Goal: Answer question/provide support

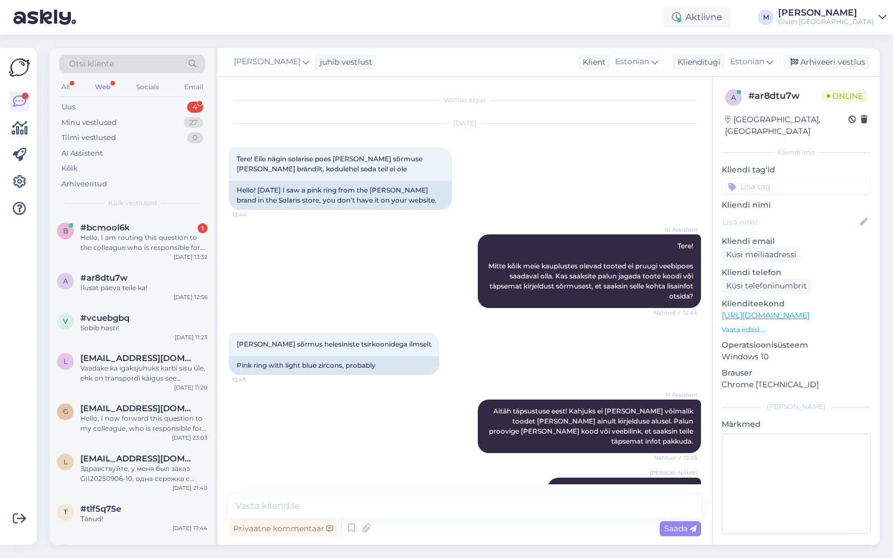
scroll to position [501, 0]
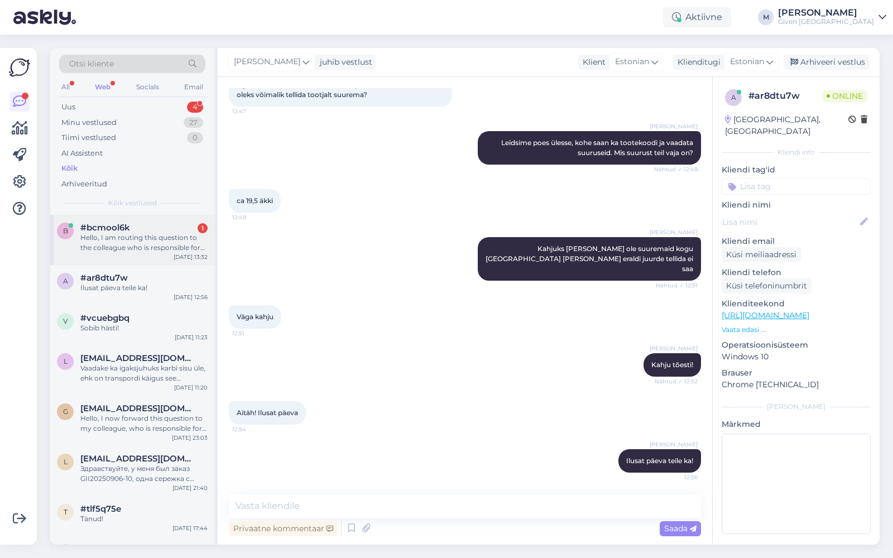
click at [133, 246] on div "Hello, I am routing this question to the colleague who is responsible for this …" at bounding box center [143, 243] width 127 height 20
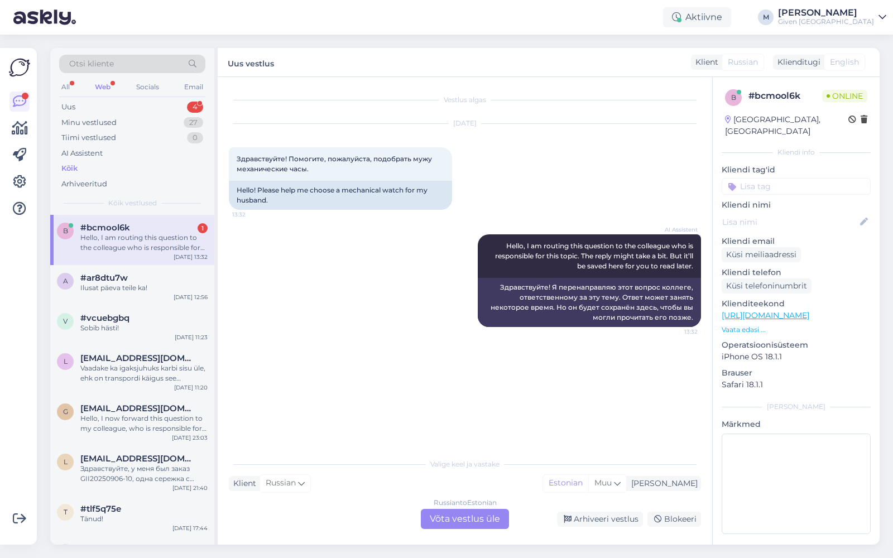
click at [489, 520] on div "Russian to Estonian Võta vestlus üle" at bounding box center [465, 519] width 88 height 20
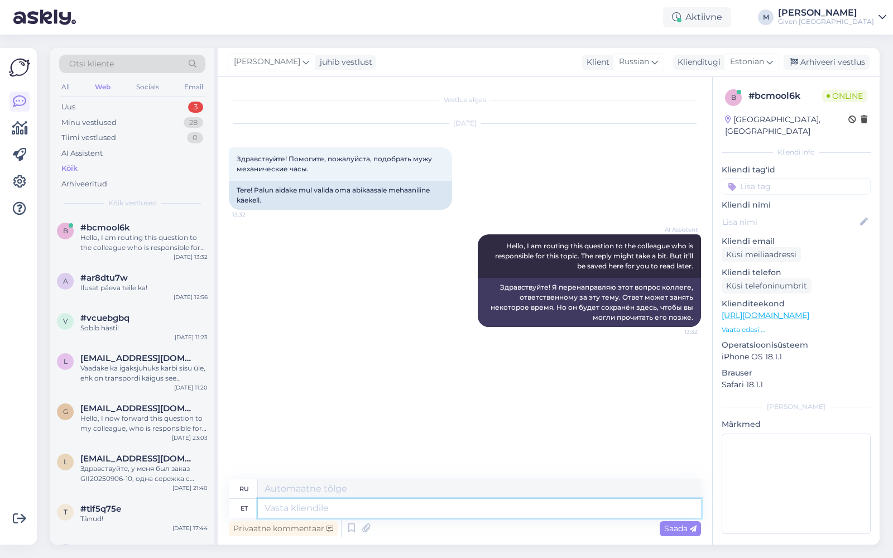
click at [402, 513] on textarea at bounding box center [479, 508] width 443 height 19
type textarea "Tere!"
type textarea "Привет!"
type textarea "Tere! kas käekell"
type textarea "Здравствуйте! Это часы?"
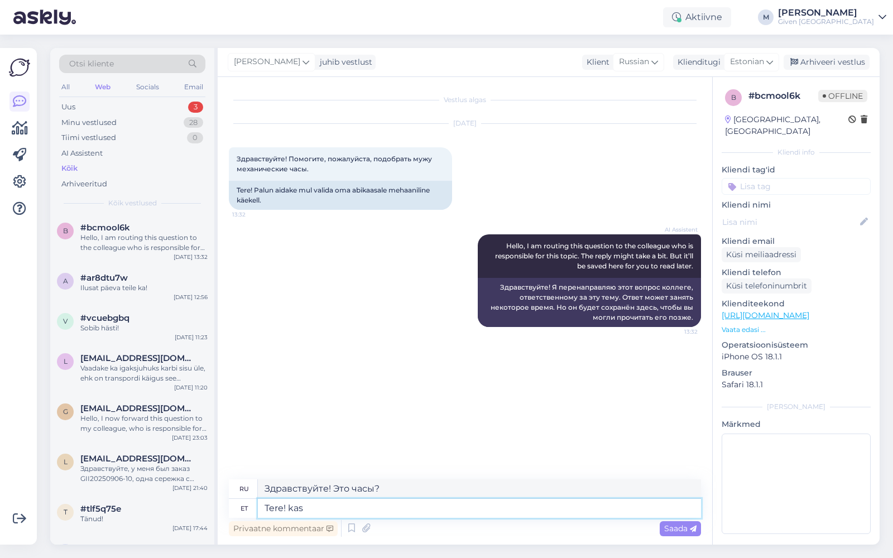
type textarea "Tere! kas"
type textarea "Привет!"
type textarea "Tere! Millist"
type textarea "Привет! Какой?"
type textarea "Tere! Millist ta"
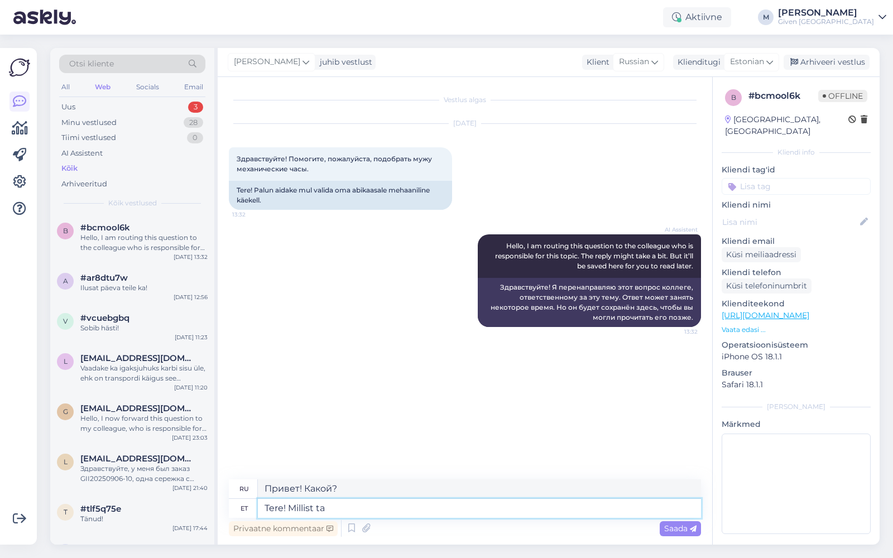
type textarea "Привет! Что это?"
type textarea "Tere! Millist"
type textarea "Привет! Какой?"
type textarea "Tere! Millist stiili ta"
type textarea "Привет! Какой стиль?"
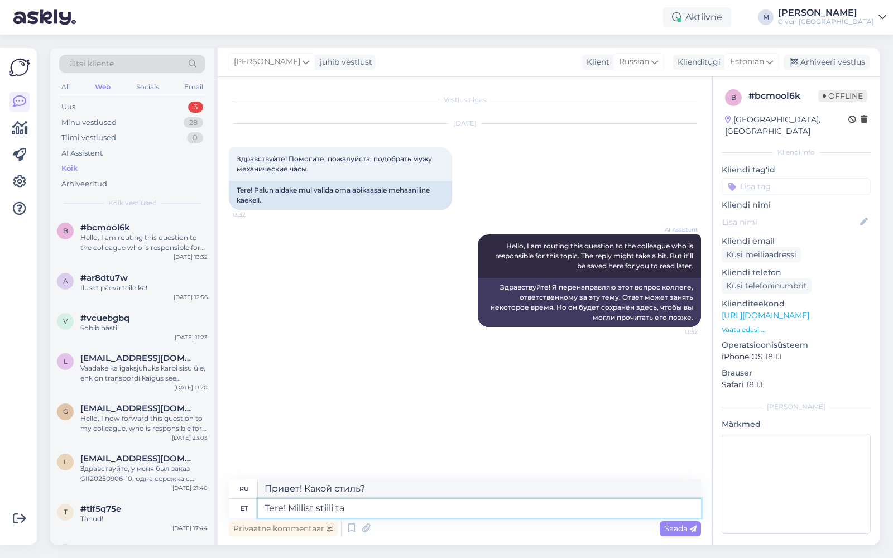
type textarea "Tere! Millist stiili ta t"
type textarea "Привет! Какой это стиль?"
type textarea "Tere! Millist stiili ta täpselt eel"
type textarea "Привет! Какой именно это стиль?"
type textarea "Tere! [PERSON_NAME] stiili ta täpselt eelistab?"
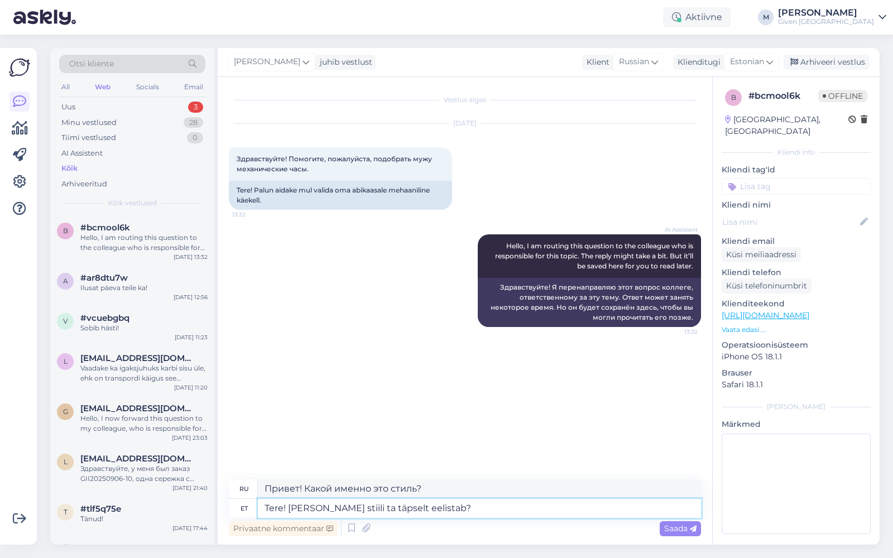
type textarea "Привет! Какой стиль он предпочитает?"
type textarea "Tere! [PERSON_NAME] stiili ta täpselt eelistab? Kas metallist ro"
type textarea "Привет! Какой стиль он предпочитает? Металл?"
type textarea "Tere! [PERSON_NAME] stiili ta täpselt eelistab? Kas metallist rigmaga v"
type textarea "Привет! Какой именно стиль он предпочитает? С металлическим ригом?"
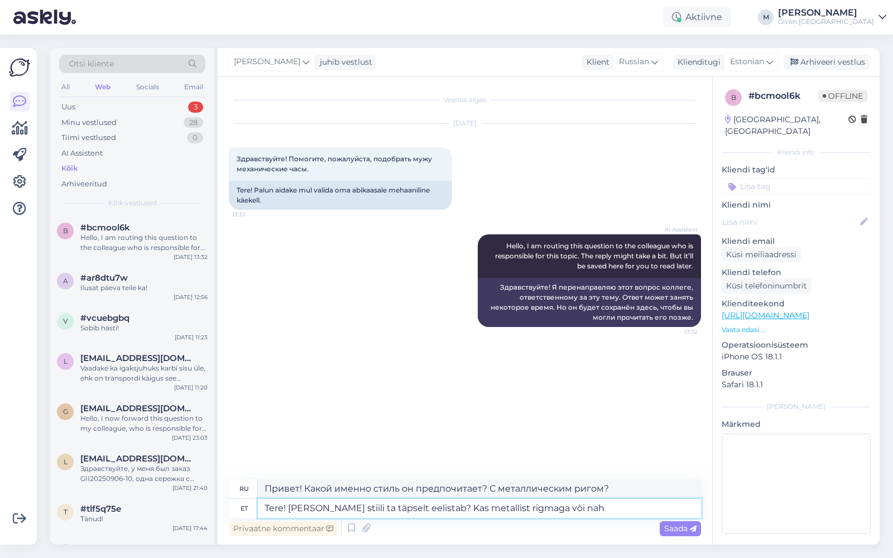
type textarea "Tere! [PERSON_NAME] stiili ta täpselt eelistab? Kas metallist rigmaga või nahg"
type textarea "Привет! Какой стиль он предпочитает? С металлическим ригом или..."
type textarea "Tere! [PERSON_NAME] stiili ta täpselt eelistab? Kas metallist rigmaga või nahas…"
type textarea "Привет! Какой стиль ему больше нравится? Металл с ободом или кожа?"
type textarea "Tere! [PERSON_NAME] stiili ta täpselt eelistab? Kas metallist rigmaga või nahas…"
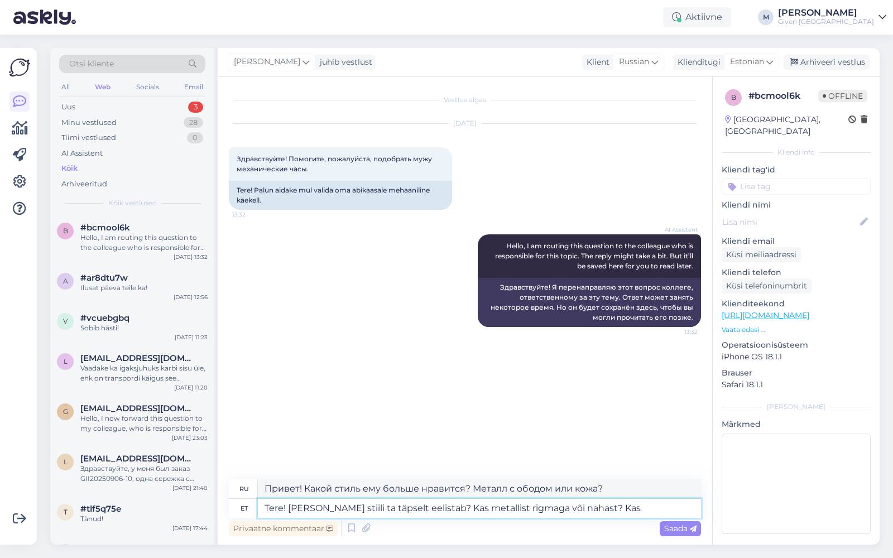
type textarea "Привет! Какой стиль он предпочитает? Металл с риггой или кожа?"
type textarea "Tere! [PERSON_NAME] stiili ta täpselt eelistab? Kas metallist rigmaga või nahas…"
type textarea "Привет! Какой стиль ему больше нравится? Металл с ободом или кожа? Что бы вы пр…"
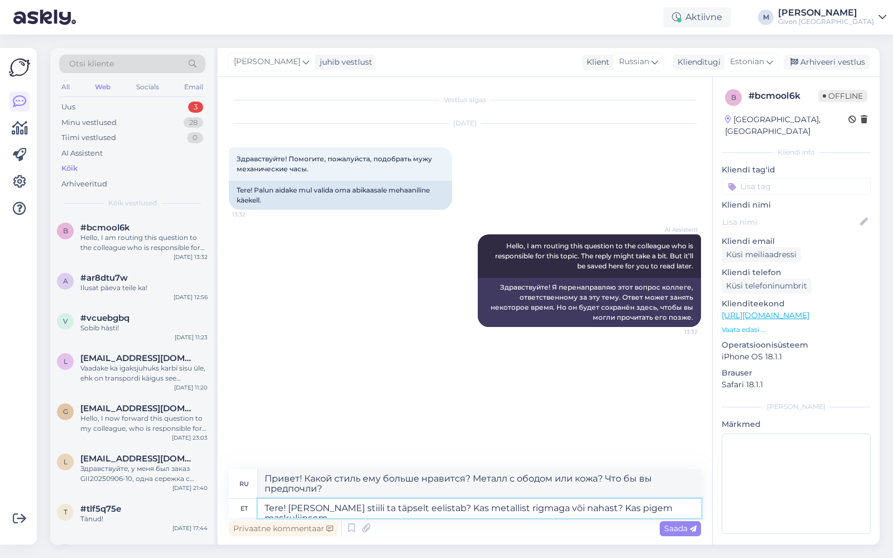
type textarea "Tere! [PERSON_NAME] stiili ta täpselt eelistab? Kas metallist rigmaga või nahas…"
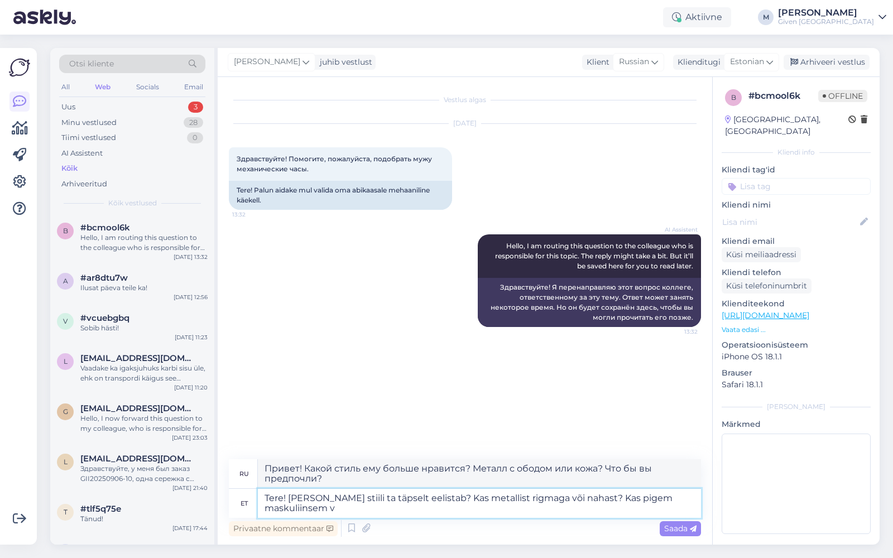
type textarea "Привет! Какой стиль ему больше нравится? Металлический или кожаный? Более мужес…"
type textarea "Tere! [PERSON_NAME] stiili ta täpselt eelistab? Kas metallist rigmaga või nahas…"
type textarea "Привет! Какой стиль он предпочитает? Металлический или кожаный? Более мужествен…"
type textarea "Tere! [PERSON_NAME] stiili ta täpselt eelistab? Kas metallist rigmaga või nahas…"
type textarea "Привет! Какой стиль он предпочитает? Металлический или кожаный? Более мужествен…"
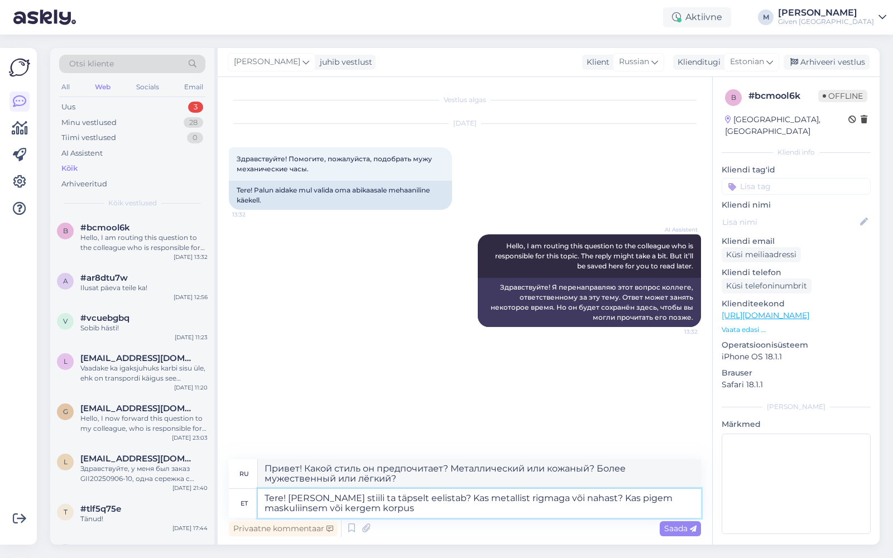
type textarea "Tere! [PERSON_NAME] stiili ta täpselt eelistab? Kas metallist rigmaga või nahas…"
type textarea "Привет! Какой стиль ему больше нравится? Металлический или кожаный? Ты бы предп…"
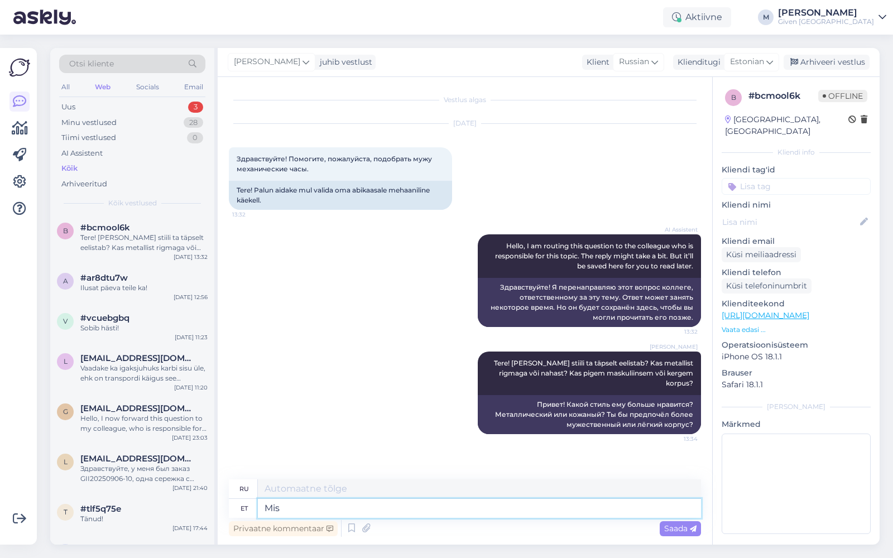
type textarea "Mis h"
type textarea "Что"
type textarea "Mis hinnaklassis"
type textarea "В каком ценовом диапазоне?"
type textarea "Mis hinnaklassis see o"
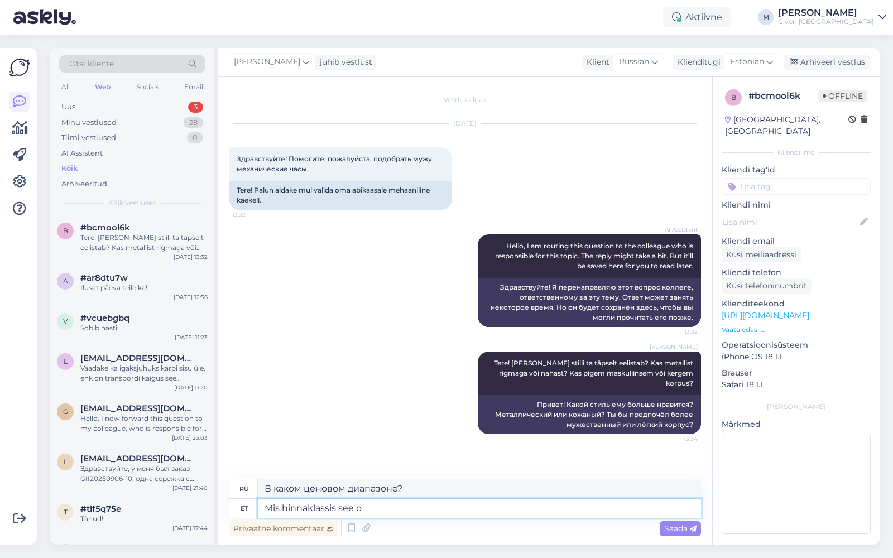
type textarea "В каком ценовом диапазоне это находится?"
type textarea "Mis hinnaklassis see olla v"
type textarea "В каком ценовом диапазоне он должен находиться?"
type textarea "Mis hinnaklassis see olla võiks?"
type textarea "В каком ценовом диапазоне это может быть?"
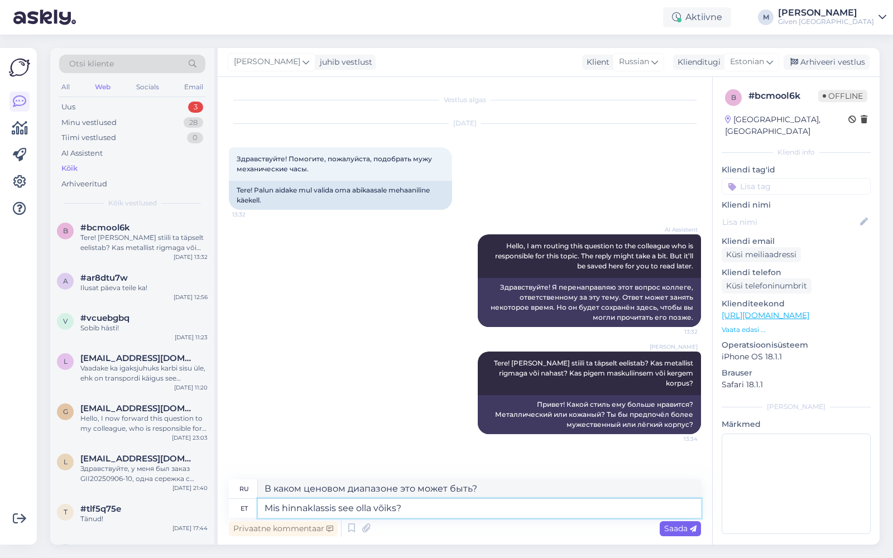
type textarea "Mis hinnaklassis see olla võiks?"
click at [669, 527] on span "Saada" at bounding box center [680, 528] width 32 height 10
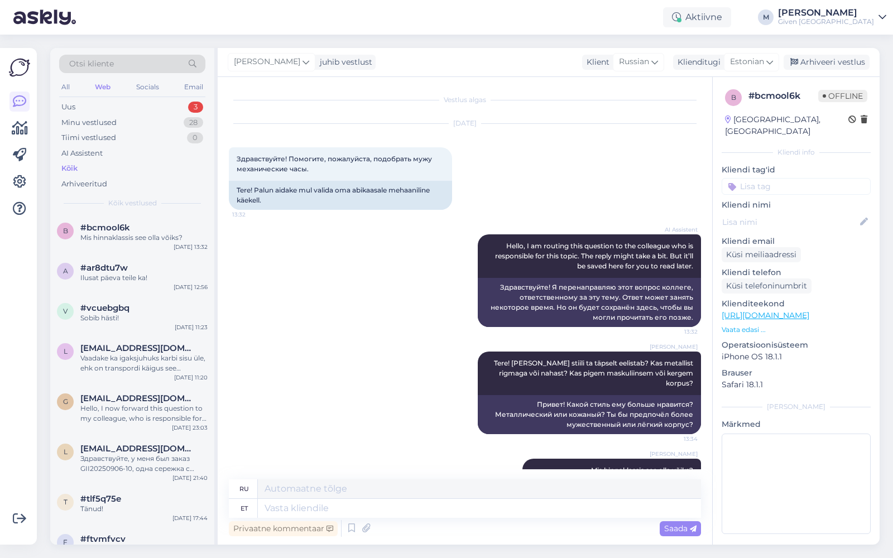
scroll to position [33, 0]
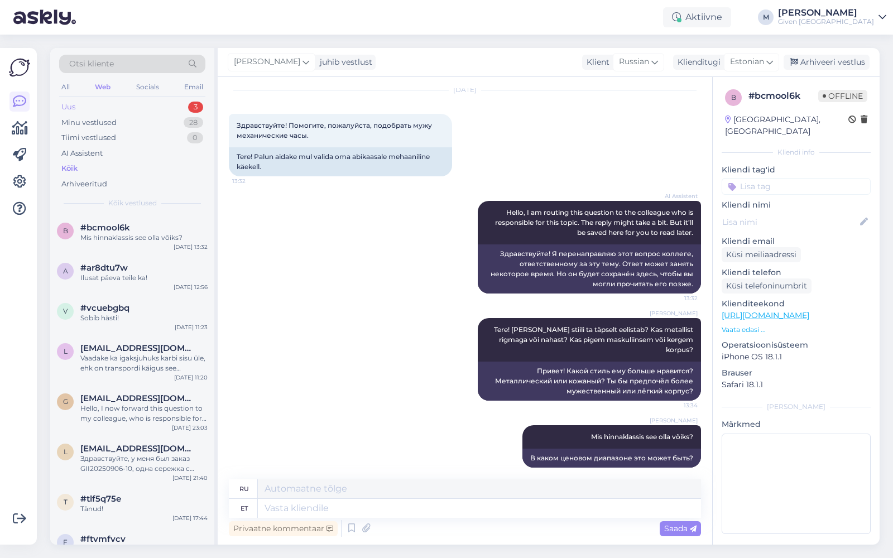
click at [122, 105] on div "Uus 3" at bounding box center [132, 107] width 146 height 16
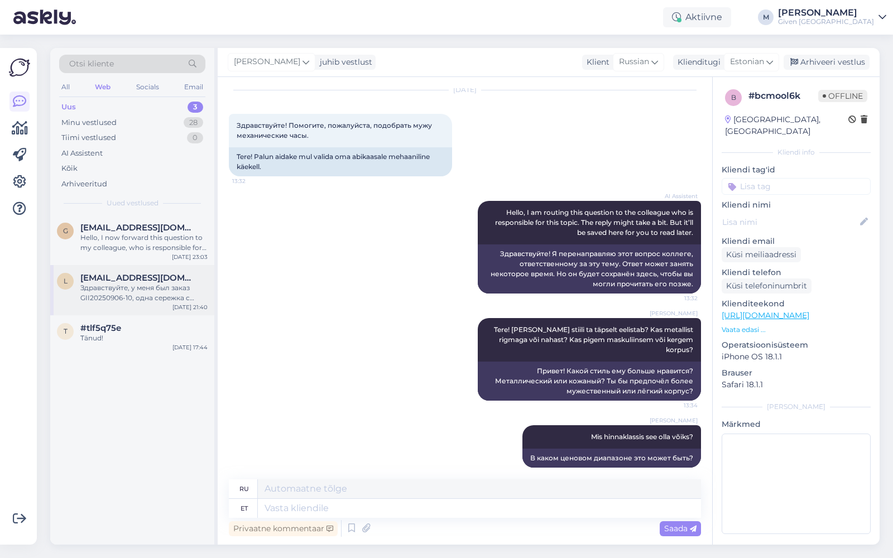
click at [122, 302] on div "l [EMAIL_ADDRESS][DOMAIN_NAME] Здравствуйте, у меня был заказ GII20250906-10, о…" at bounding box center [132, 290] width 164 height 50
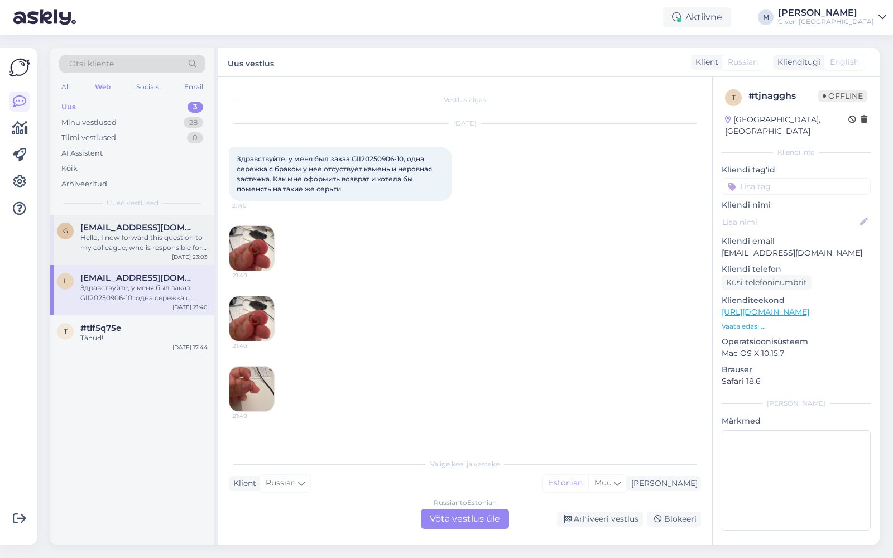
click at [117, 236] on div "Hello, I now forward this question to my colleague, who is responsible for this…" at bounding box center [143, 243] width 127 height 20
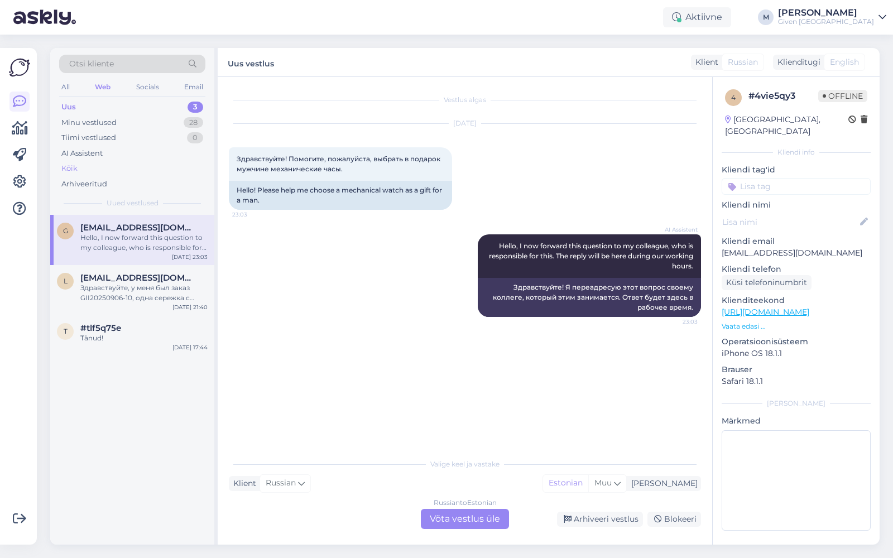
click at [83, 166] on div "Kõik" at bounding box center [132, 169] width 146 height 16
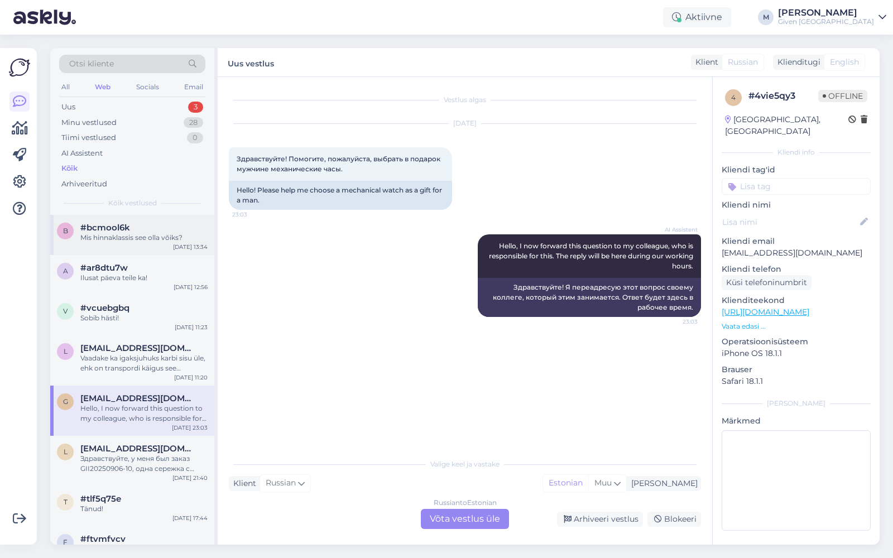
click at [109, 233] on div "Mis hinnaklassis see olla võiks?" at bounding box center [143, 238] width 127 height 10
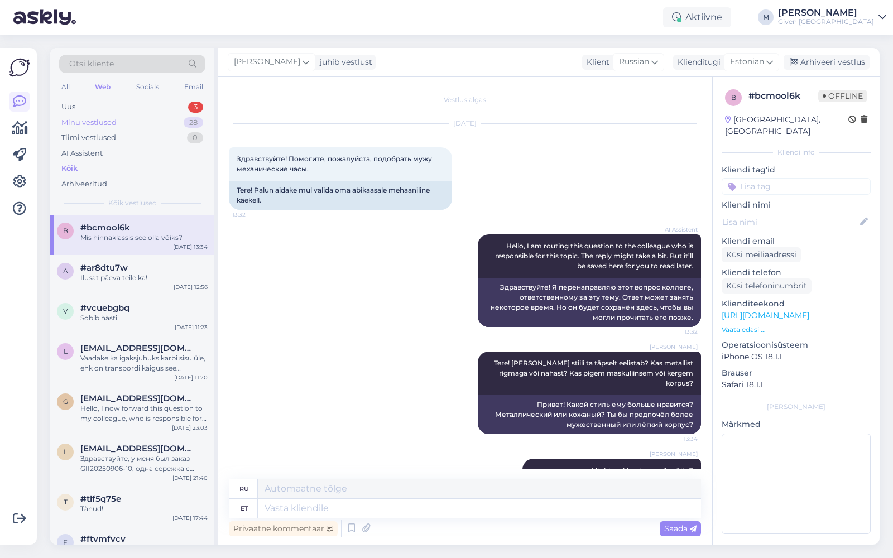
click at [98, 118] on div "Minu vestlused" at bounding box center [88, 122] width 55 height 11
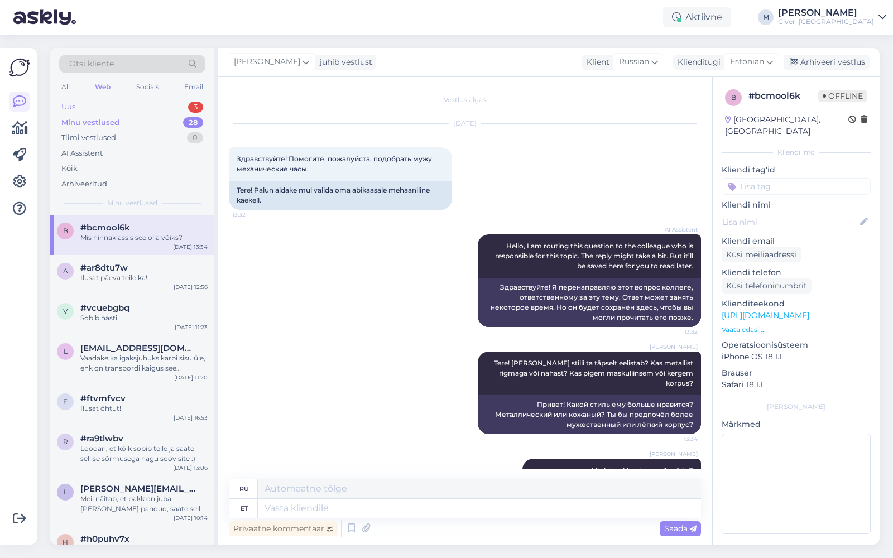
click at [100, 112] on div "Uus 3" at bounding box center [132, 107] width 146 height 16
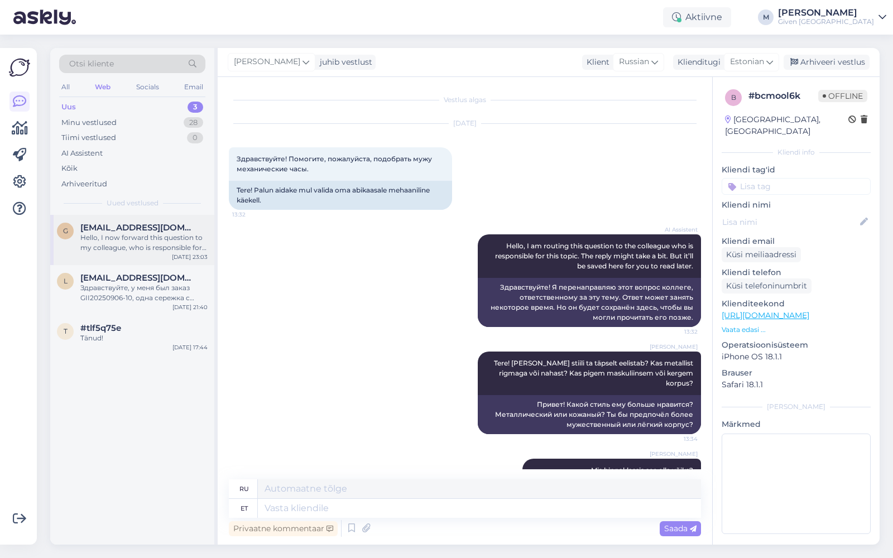
click at [114, 230] on span "[EMAIL_ADDRESS][DOMAIN_NAME]" at bounding box center [138, 228] width 116 height 10
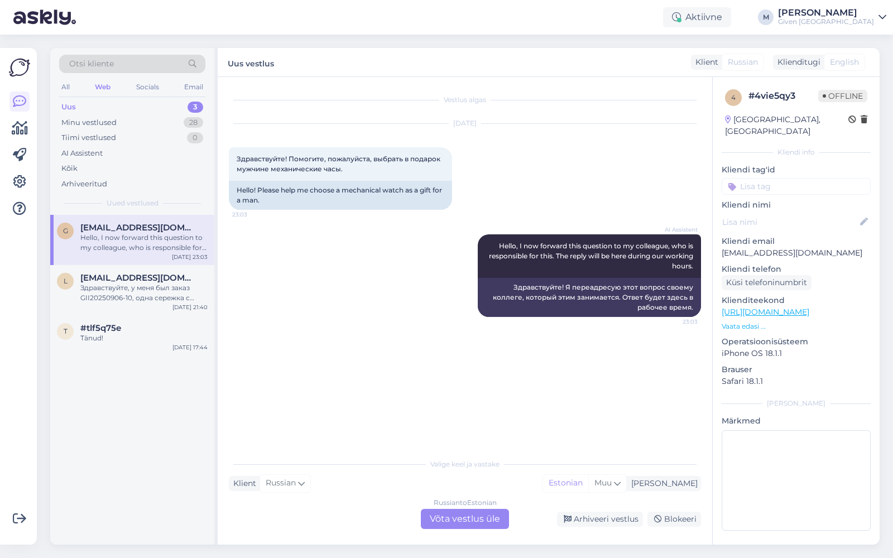
click at [446, 520] on div "Russian to Estonian Võta vestlus üle" at bounding box center [465, 519] width 88 height 20
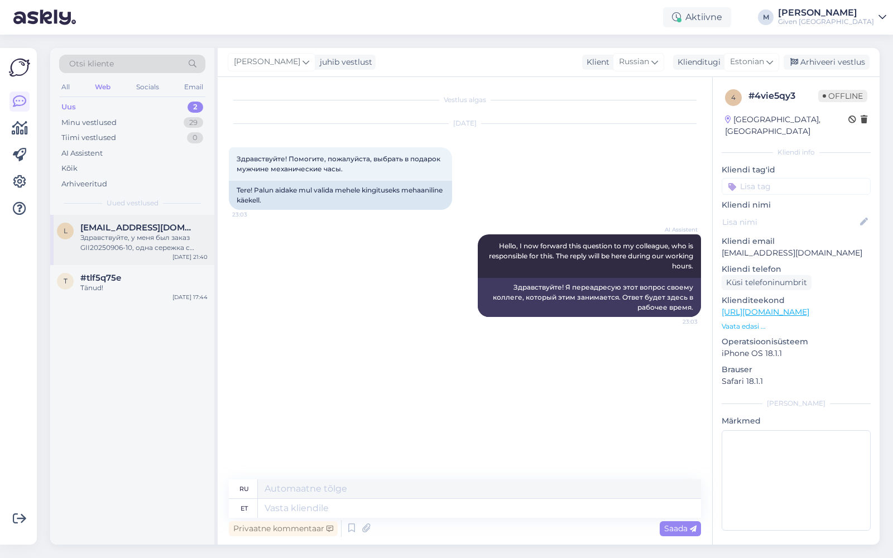
click at [123, 236] on div "Здравствуйте, у меня был заказ GII20250906-10, одна сережка с браком у нее отсу…" at bounding box center [143, 243] width 127 height 20
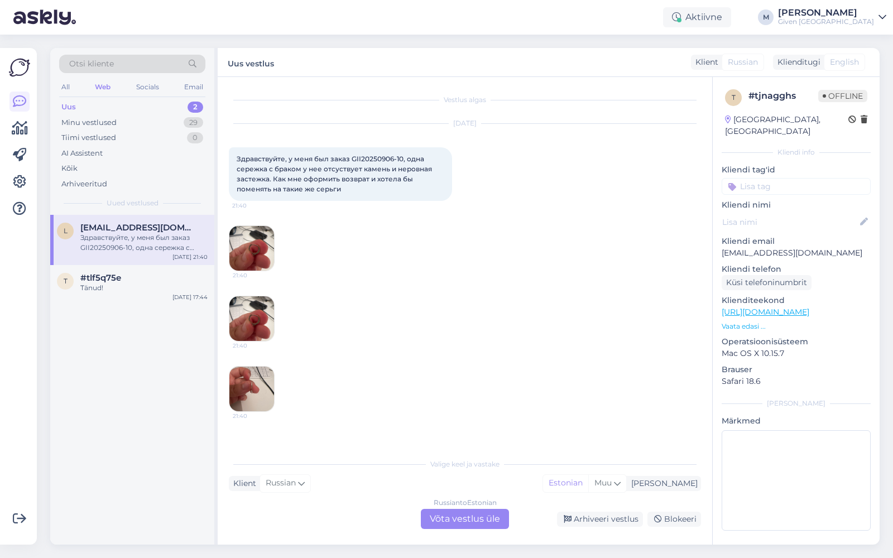
click at [448, 517] on div "Russian to Estonian Võta vestlus üle" at bounding box center [465, 519] width 88 height 20
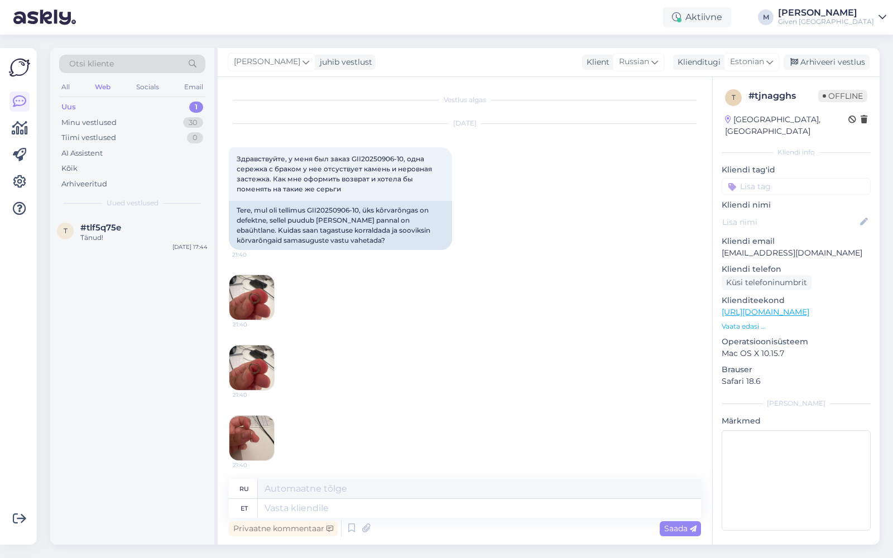
drag, startPoint x: 126, startPoint y: 226, endPoint x: 159, endPoint y: 269, distance: 54.1
click at [126, 225] on div "#tlf5q75e" at bounding box center [143, 228] width 127 height 10
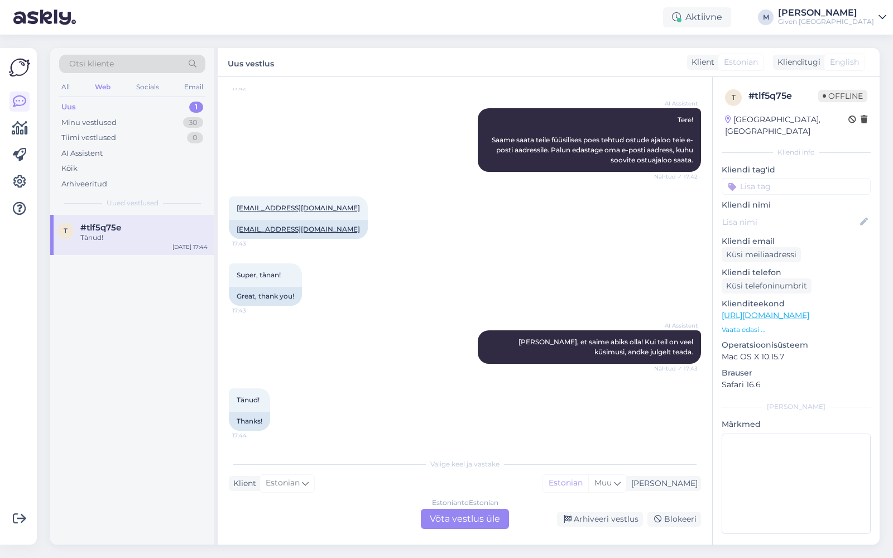
click at [487, 516] on div "Estonian to Estonian Võta vestlus üle" at bounding box center [465, 519] width 88 height 20
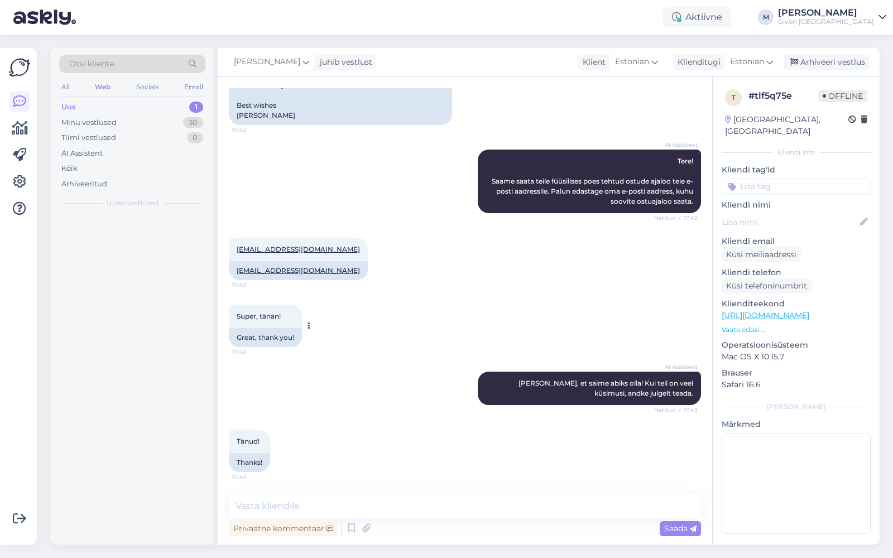
scroll to position [295, 0]
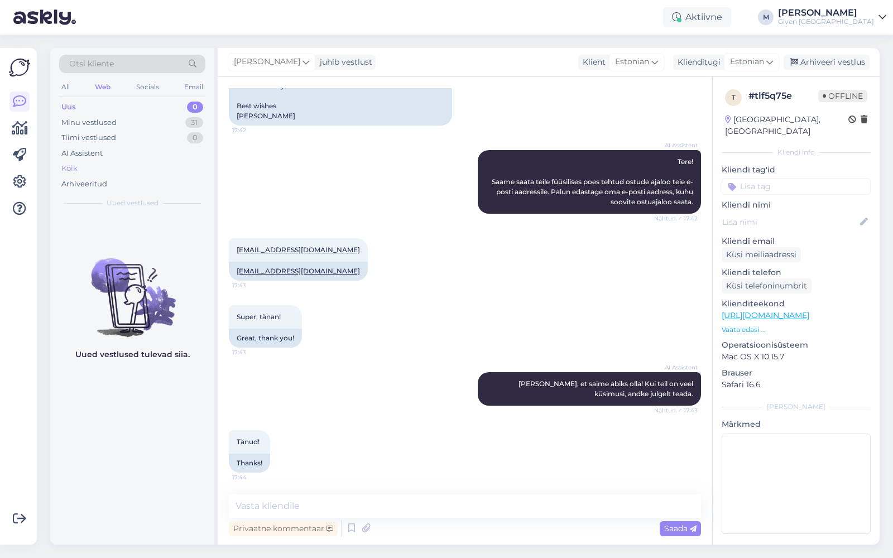
click at [105, 167] on div "Kõik" at bounding box center [132, 169] width 146 height 16
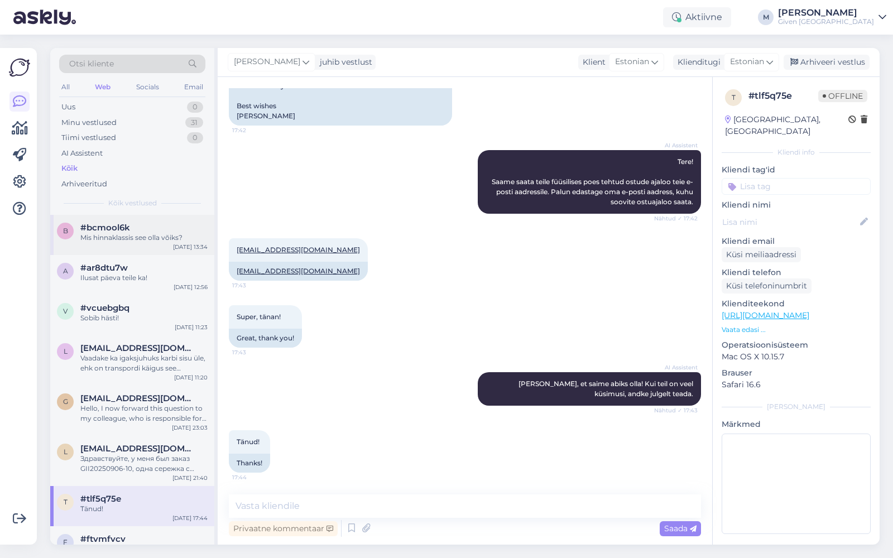
click at [141, 235] on div "Mis hinnaklassis see olla võiks?" at bounding box center [143, 238] width 127 height 10
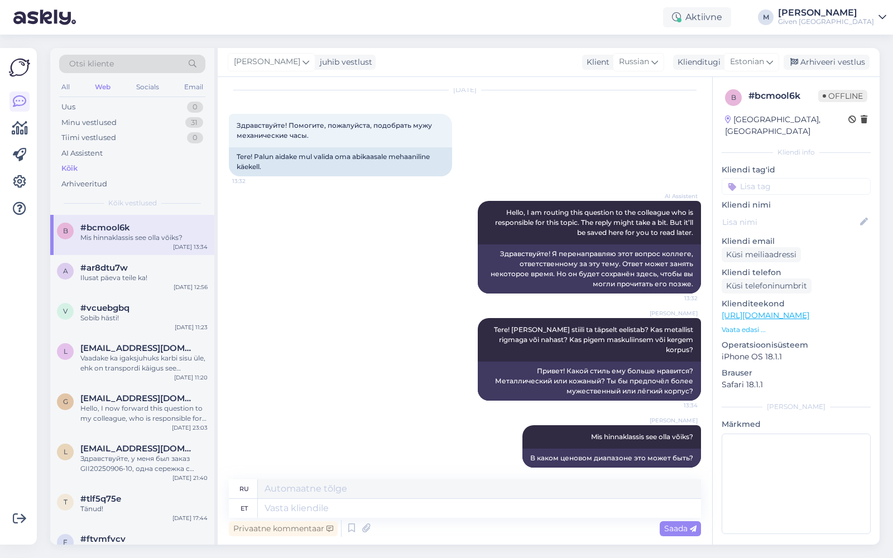
scroll to position [33, 0]
click at [368, 511] on textarea at bounding box center [479, 508] width 443 height 19
type textarea "Saadan m"
type textarea "Я отправлю"
type textarea "Saadan mõned v"
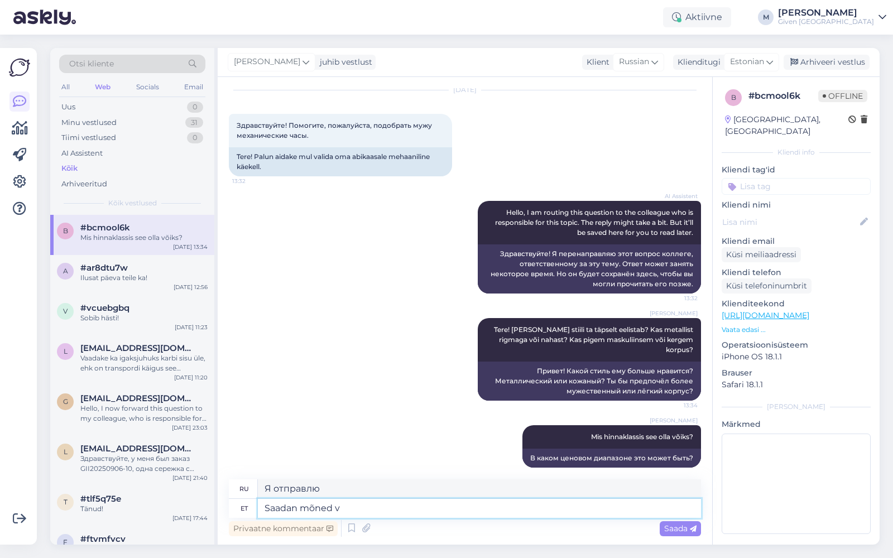
type textarea "Я отправлю некоторые"
type textarea "Saadan mõned valikud m"
type textarea "Я вышлю вам несколько вариантов."
type textarea "Saadan mõned valikud mehaaniliste ko"
type textarea "Я отправлю несколько вариантов механических"
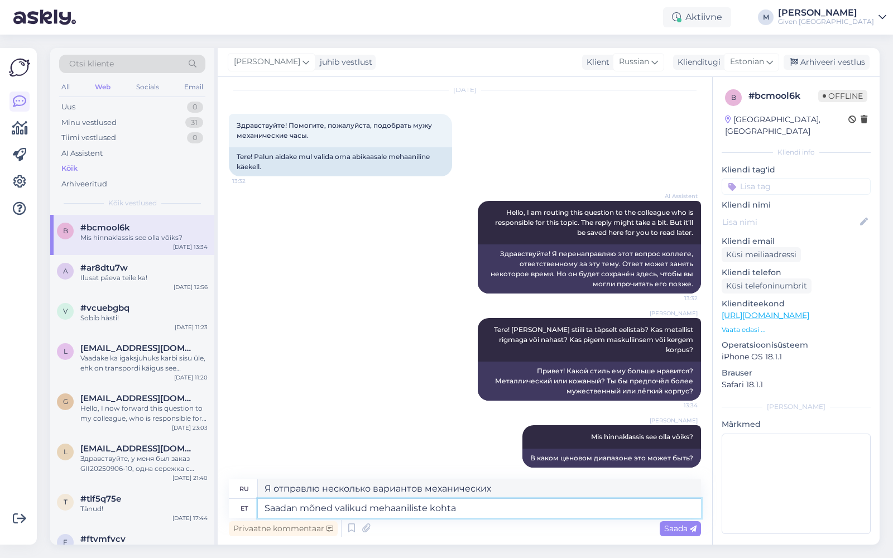
type textarea "Saadan mõned valikud mehaaniliste kohta"
type textarea "Я вам отправлю несколько вариантов механических."
paste textarea "[URL][DOMAIN_NAME][PERSON_NAME]"
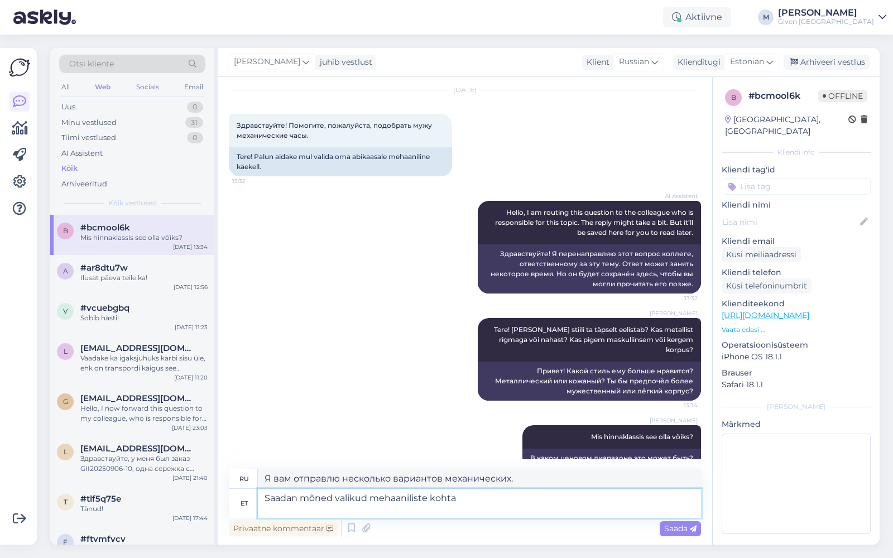
type textarea "Saadan mõned valikud mehaaniliste kohta [URL][DOMAIN_NAME][PERSON_NAME]"
type textarea "Я вам отправлю несколько вариантов механических часов [URL][DOMAIN_NAME][PERSON…"
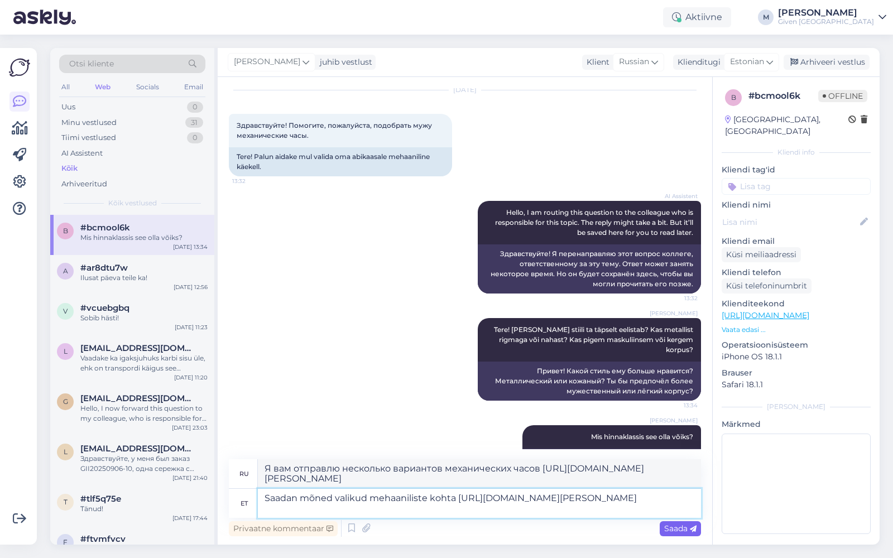
type textarea "Saadan mõned valikud mehaaniliste kohta [URL][DOMAIN_NAME][PERSON_NAME]"
click at [675, 527] on span "Saada" at bounding box center [680, 528] width 32 height 10
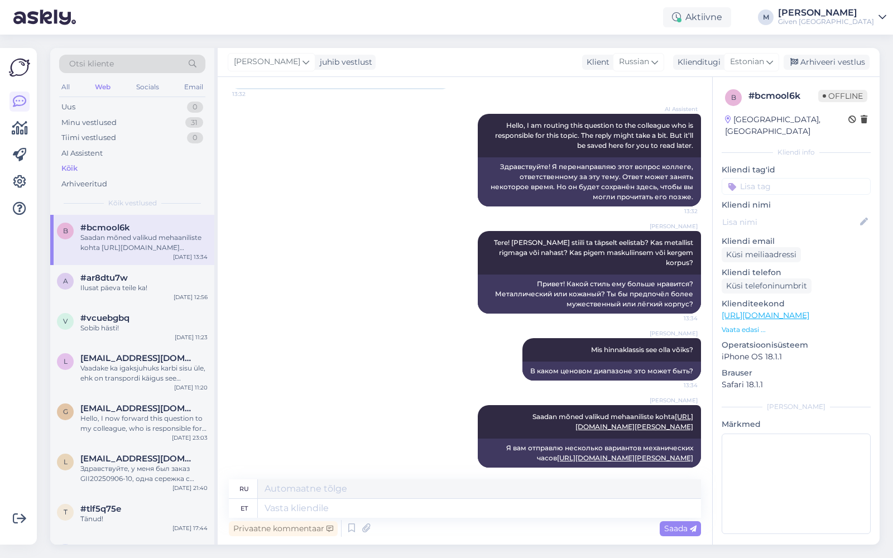
scroll to position [121, 0]
click at [395, 506] on textarea at bounding box center [479, 508] width 443 height 19
paste textarea "[URL][DOMAIN_NAME][PERSON_NAME]"
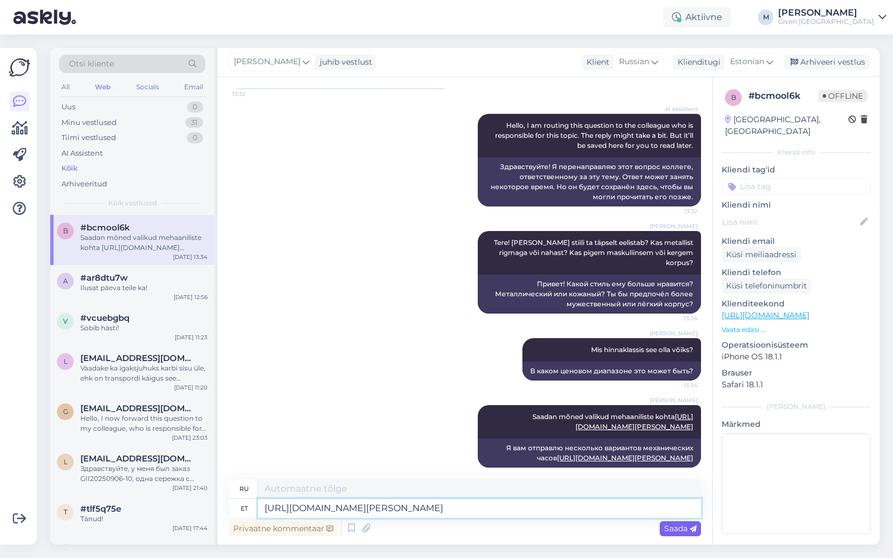
type textarea "[URL][DOMAIN_NAME][PERSON_NAME]"
click at [681, 526] on span "Saada" at bounding box center [680, 528] width 32 height 10
type textarea "[URL][DOMAIN_NAME][PERSON_NAME]"
click at [678, 526] on span "Saada" at bounding box center [680, 528] width 32 height 10
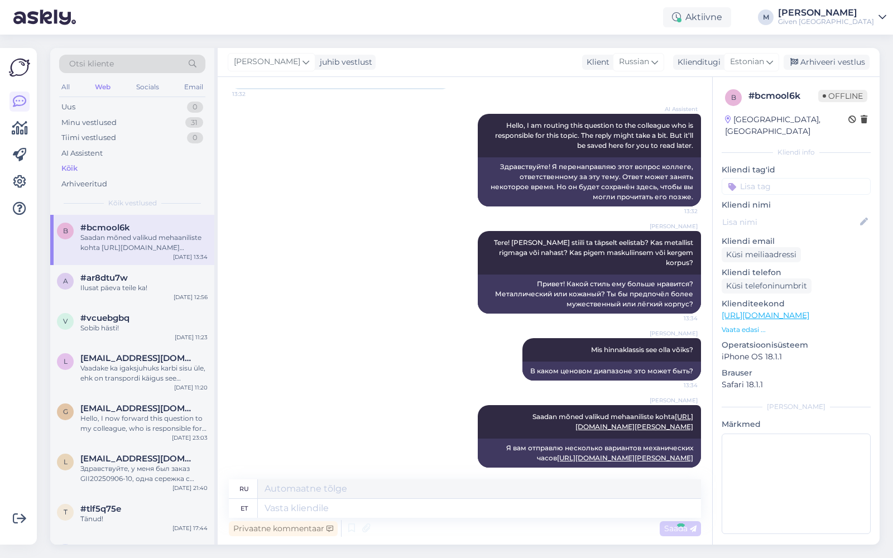
scroll to position [187, 0]
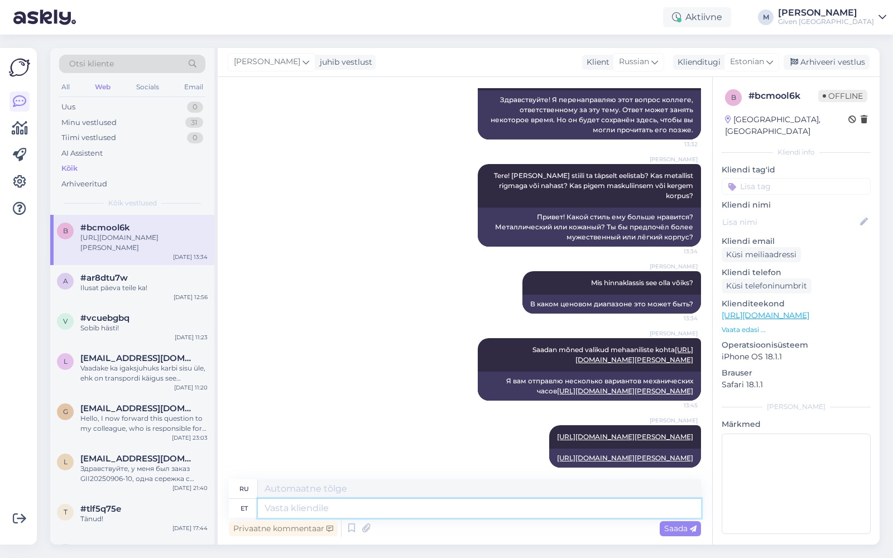
click at [456, 511] on textarea at bounding box center [479, 508] width 443 height 19
paste textarea "[URL][DOMAIN_NAME][PERSON_NAME]"
type textarea "[URL][DOMAIN_NAME][PERSON_NAME]"
click at [681, 527] on span "Saada" at bounding box center [680, 528] width 32 height 10
type textarea "[URL][DOMAIN_NAME][PERSON_NAME]"
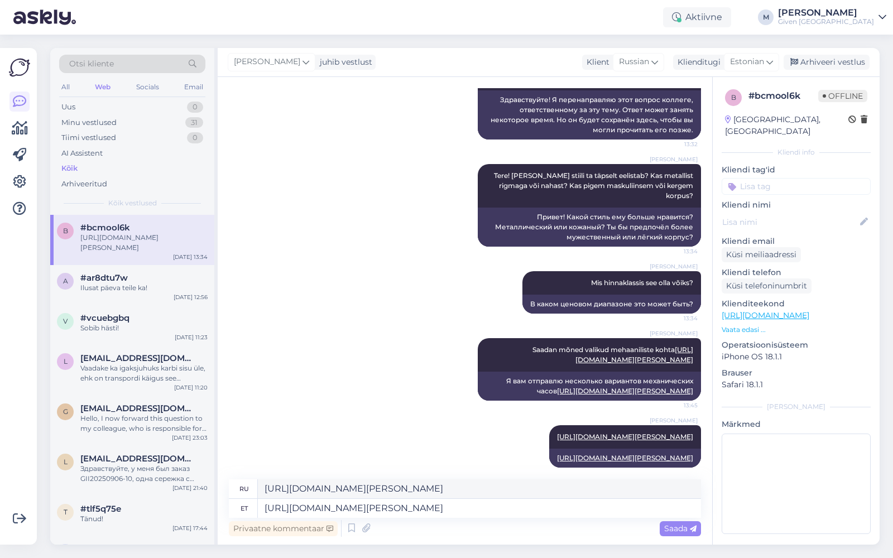
click at [690, 530] on icon at bounding box center [693, 529] width 7 height 7
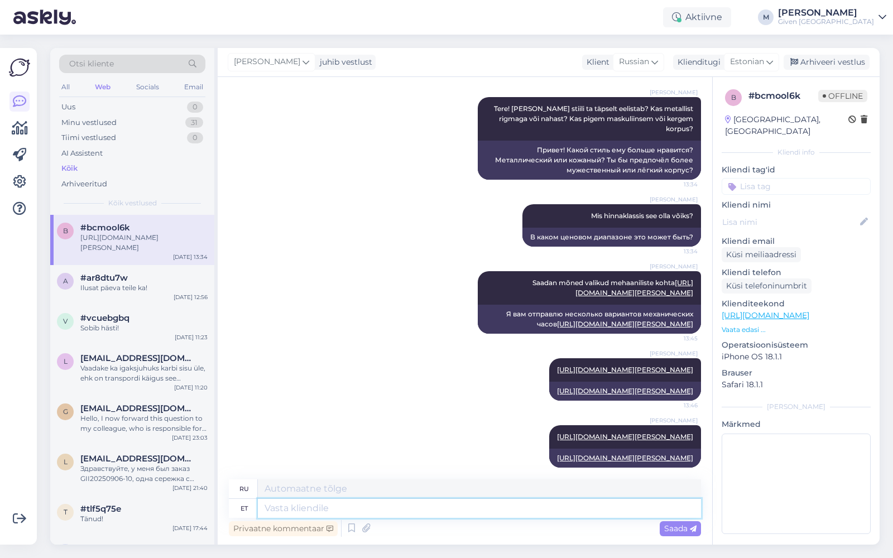
click at [525, 512] on textarea at bounding box center [479, 508] width 443 height 19
paste textarea "[URL][DOMAIN_NAME][PERSON_NAME]"
type textarea "[URL][DOMAIN_NAME][PERSON_NAME]"
click at [681, 531] on span "Saada" at bounding box center [680, 528] width 32 height 10
type textarea "[URL][DOMAIN_NAME][PERSON_NAME]"
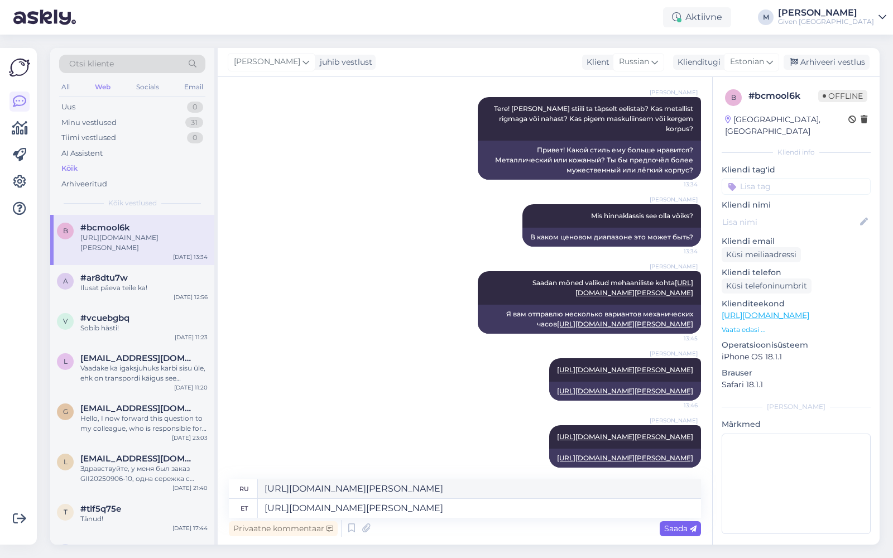
click at [681, 531] on span "Saada" at bounding box center [680, 528] width 32 height 10
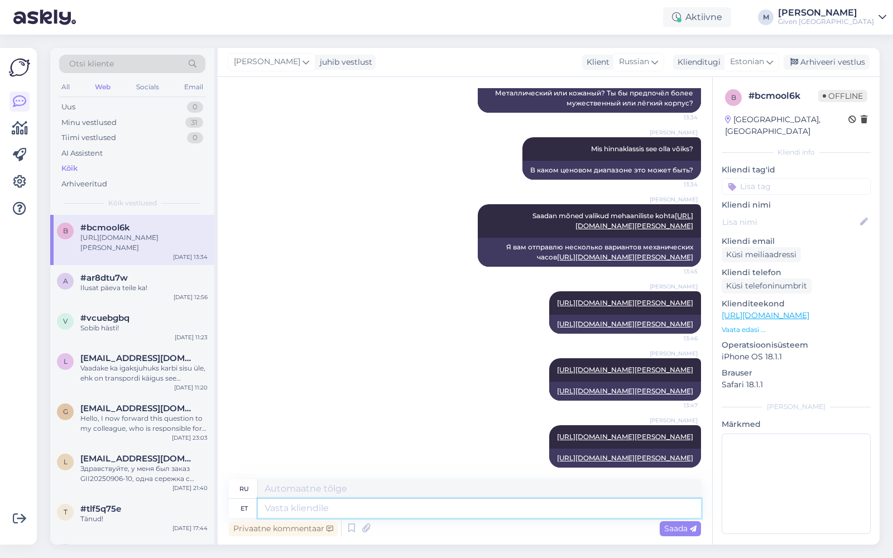
click at [445, 514] on textarea at bounding box center [479, 508] width 443 height 19
paste textarea "[URL][DOMAIN_NAME][PERSON_NAME]"
type textarea "[URL][DOMAIN_NAME][PERSON_NAME]"
